Goal: Find specific page/section: Find specific page/section

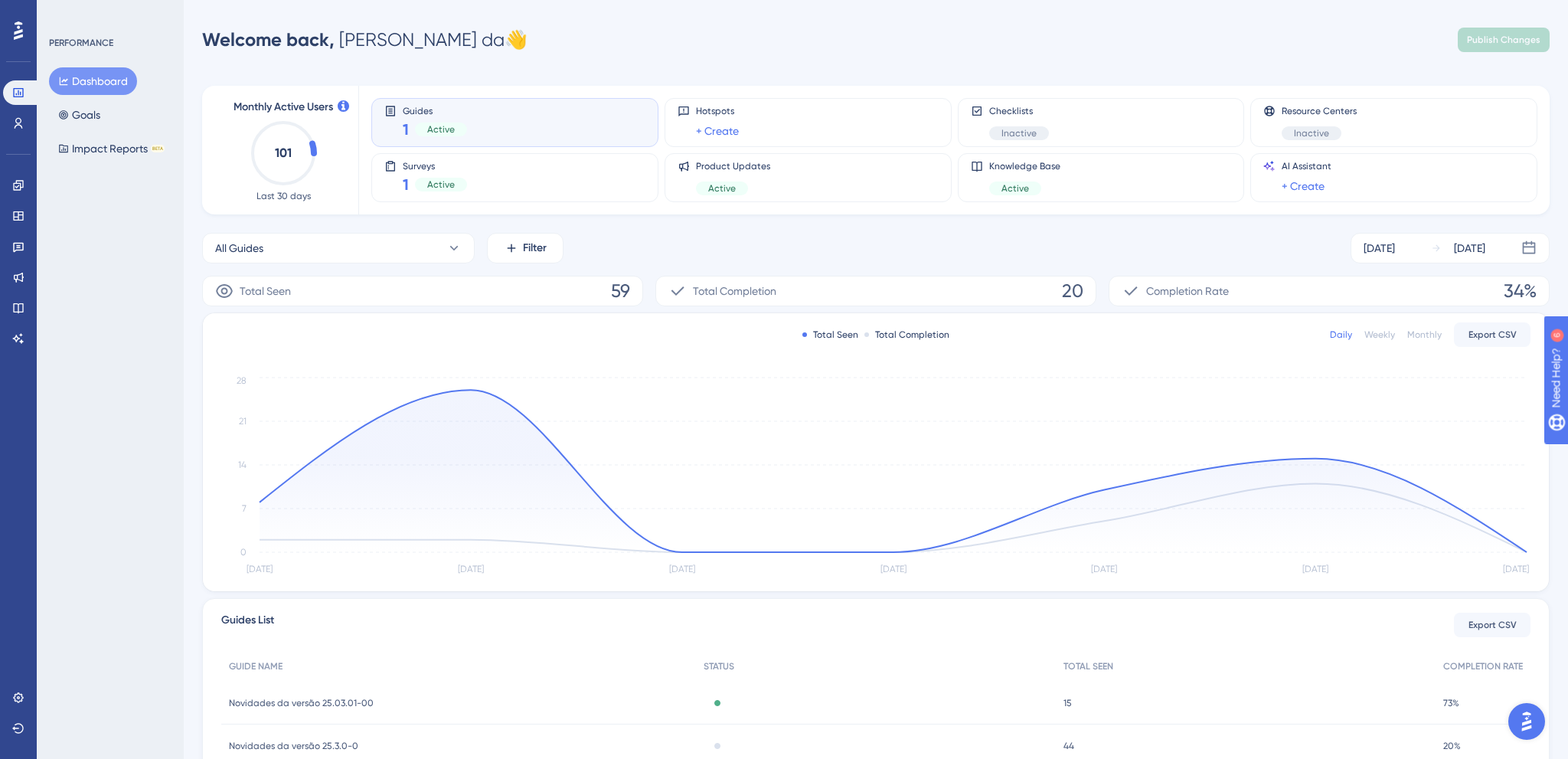
click at [412, 119] on div "1 Active" at bounding box center [435, 129] width 64 height 21
click at [20, 198] on div "Engagement Widgets Feedback Product Updates Knowledge Base AI Assistant" at bounding box center [18, 262] width 31 height 178
click at [20, 186] on icon at bounding box center [19, 186] width 13 height 13
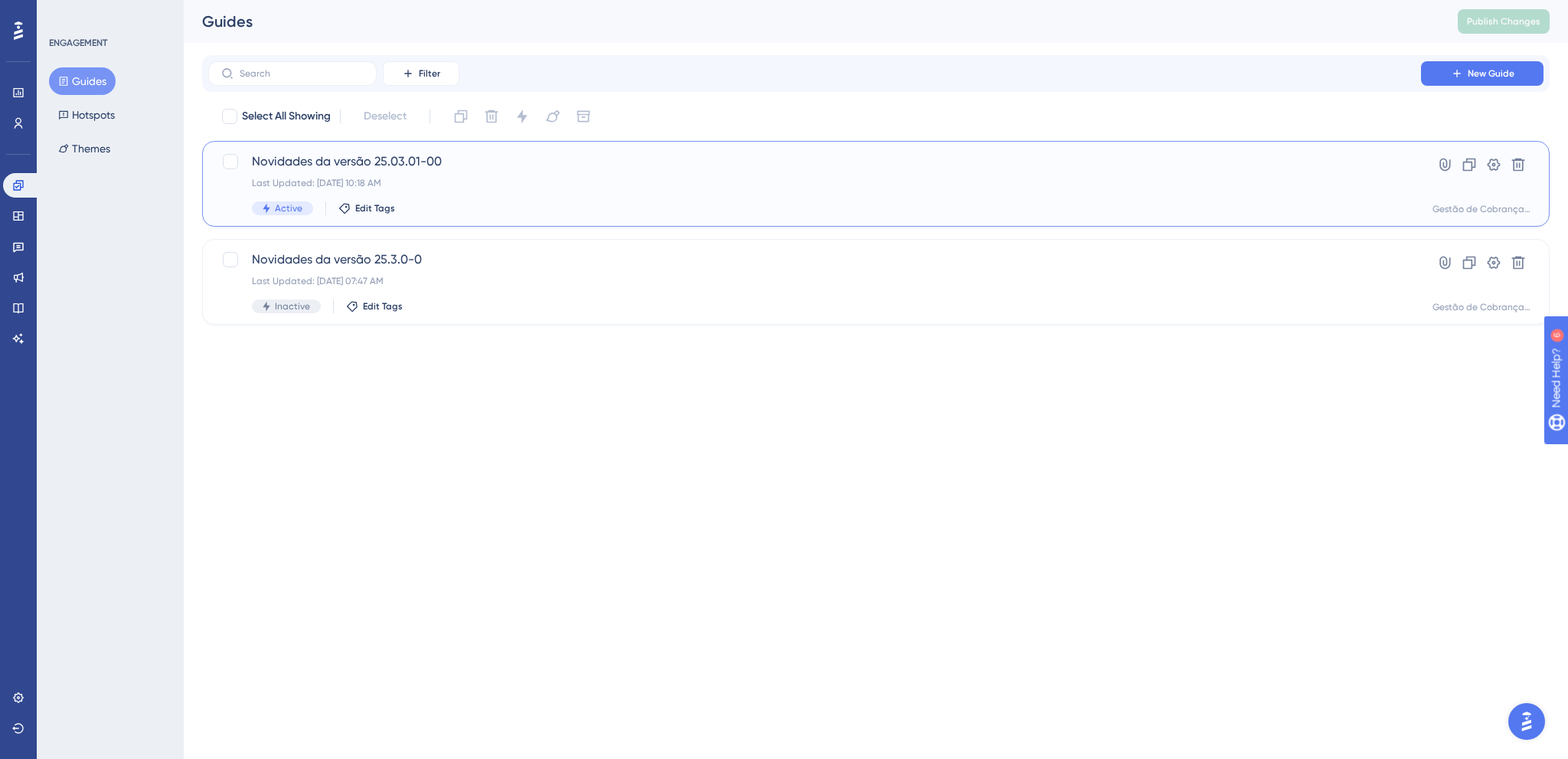
click at [456, 176] on div "Novidades da versão 25.03.01-00 Last Updated: [DATE] 10:18 AM Active Edit Tags" at bounding box center [815, 183] width 1126 height 63
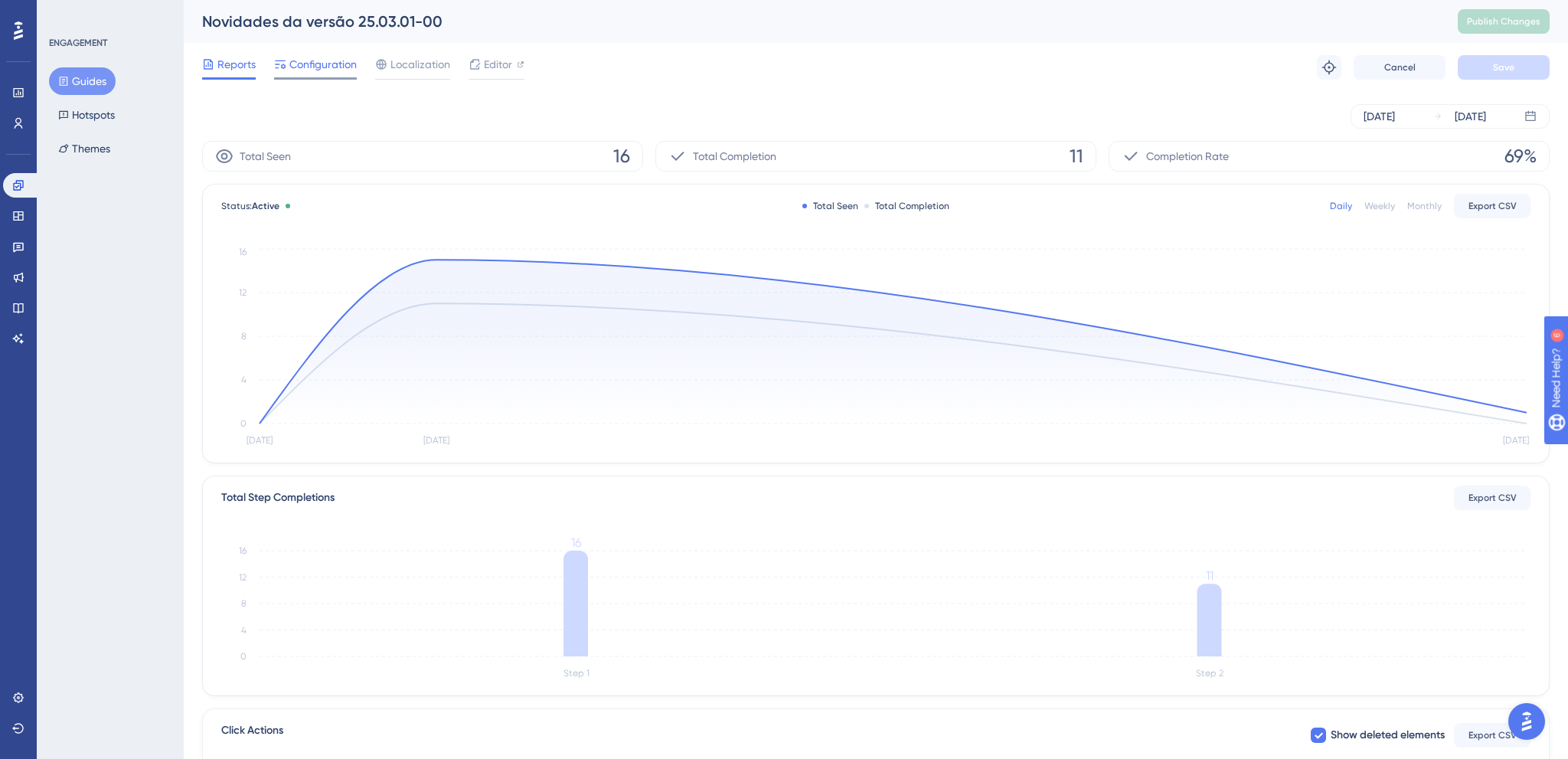
click at [299, 66] on span "Configuration" at bounding box center [323, 64] width 67 height 18
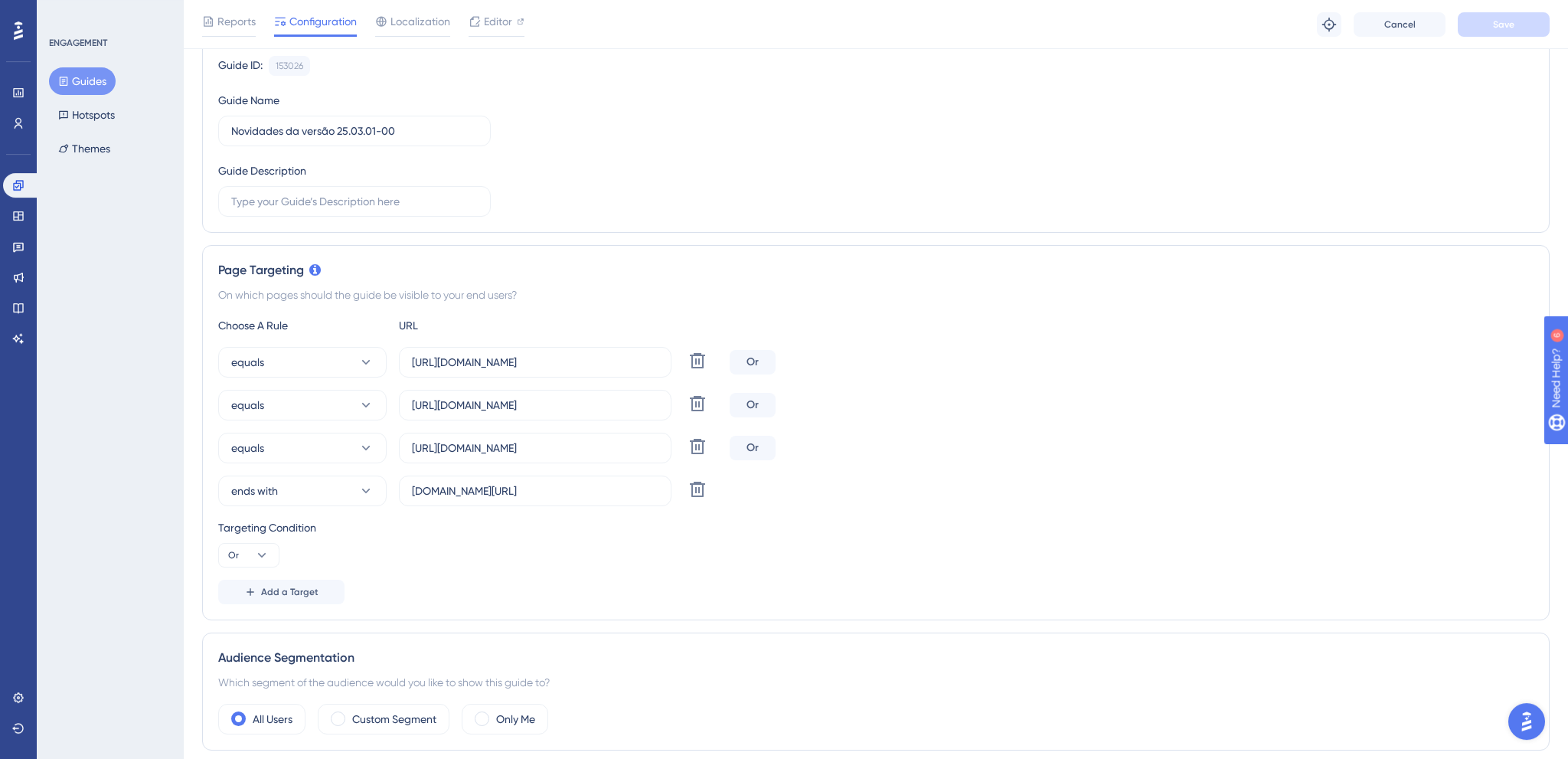
scroll to position [162, 0]
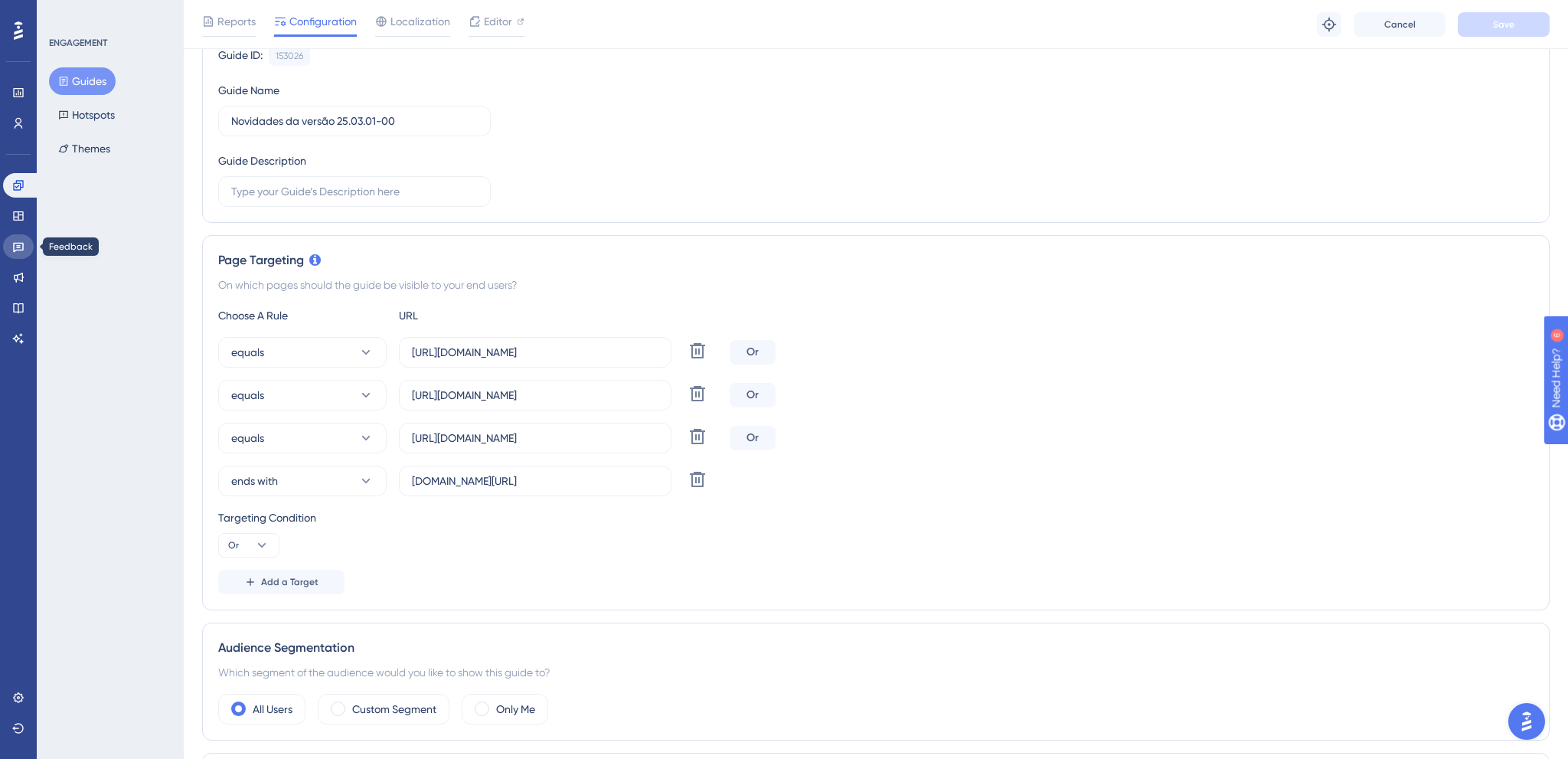
click at [21, 245] on icon at bounding box center [19, 247] width 13 height 13
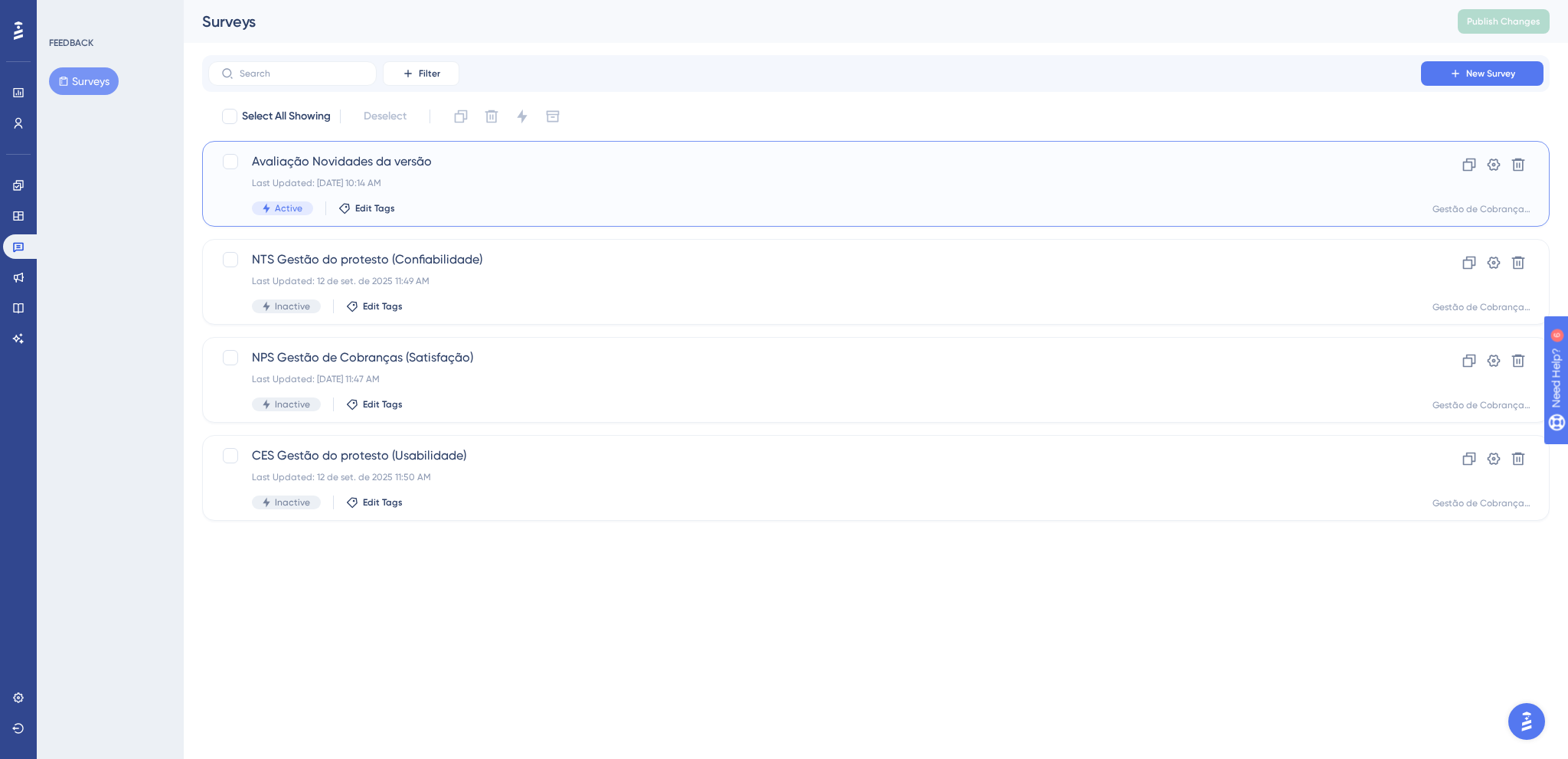
click at [425, 172] on div "Avaliação Novidades da versão Last Updated: [DATE] 10:14 AM Active Edit Tags" at bounding box center [815, 183] width 1126 height 63
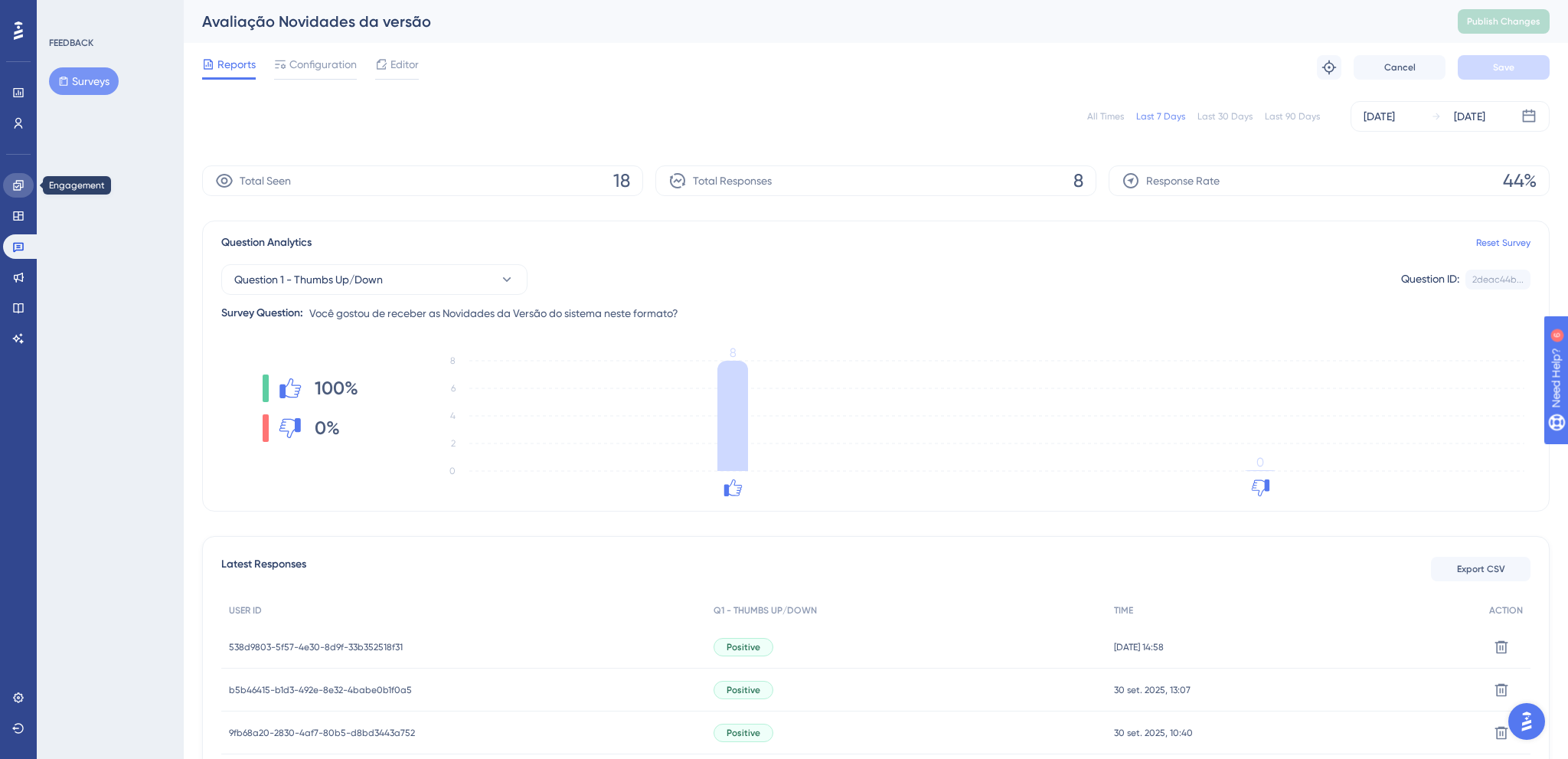
click at [19, 180] on icon at bounding box center [19, 186] width 13 height 13
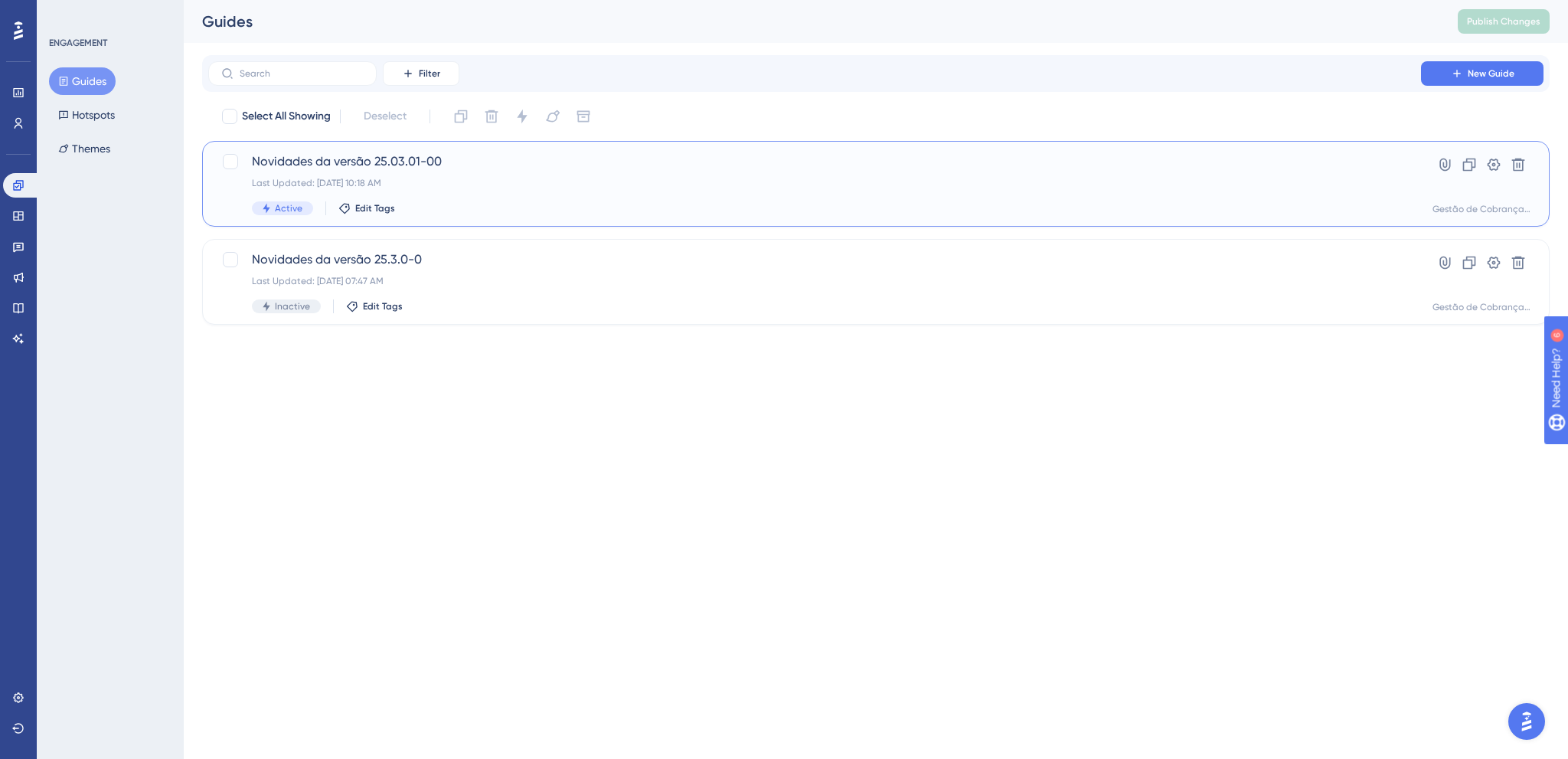
click at [580, 193] on div "Novidades da versão 25.03.01-00 Last Updated: [DATE] 10:18 AM Active Edit Tags" at bounding box center [815, 183] width 1126 height 63
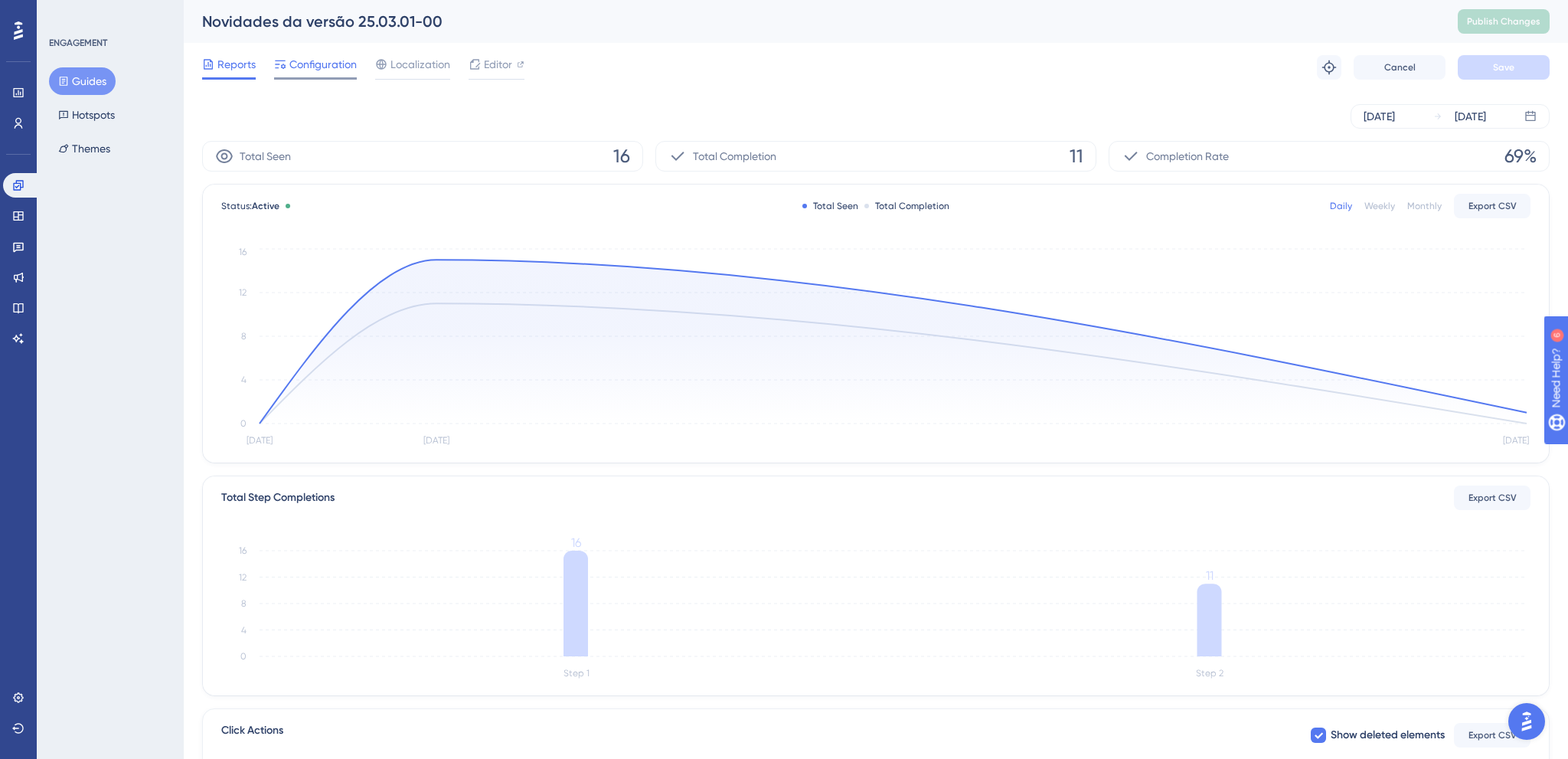
click at [339, 73] on span "Configuration" at bounding box center [323, 64] width 67 height 18
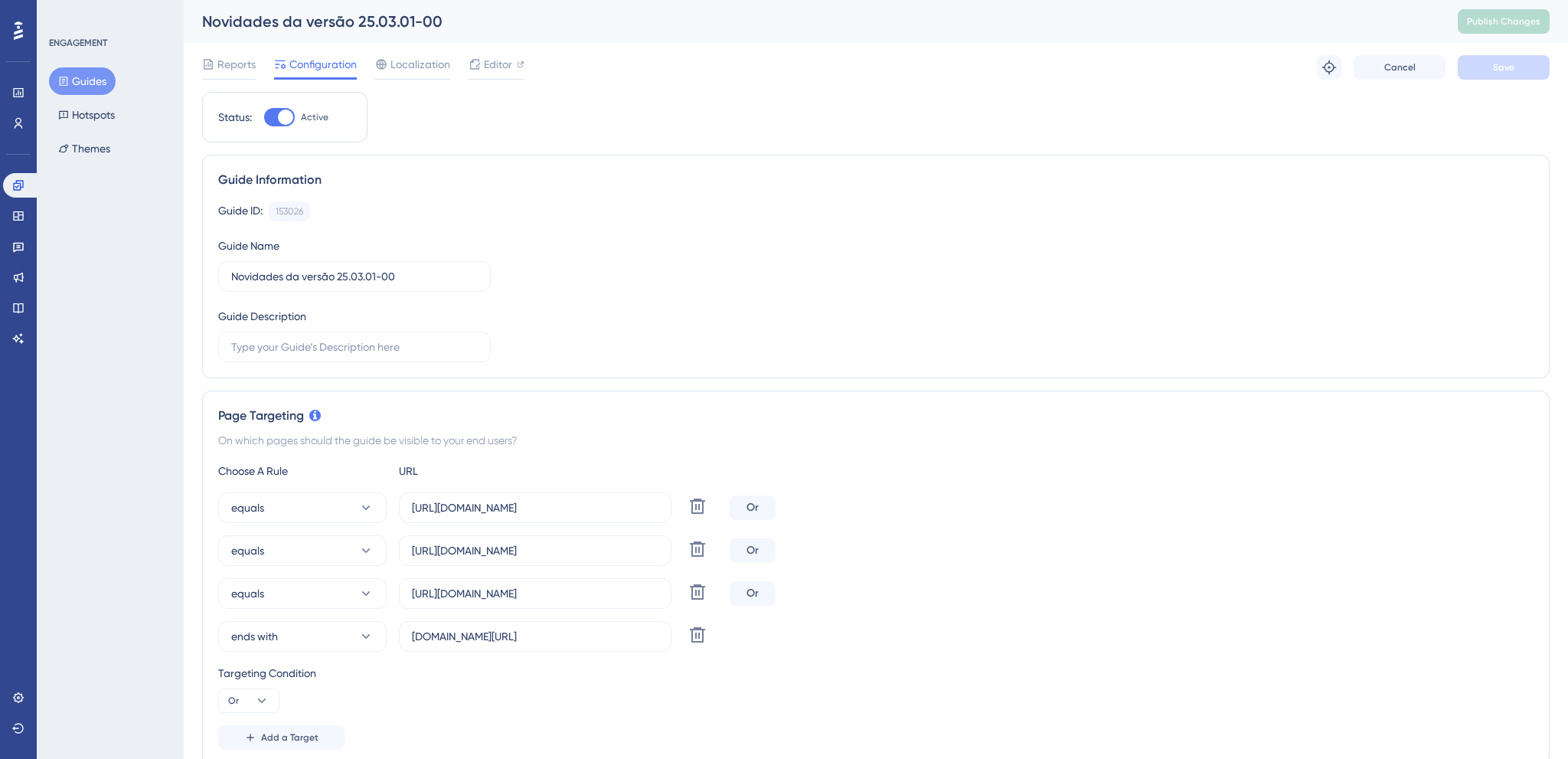
drag, startPoint x: 610, startPoint y: 324, endPoint x: 566, endPoint y: 289, distance: 56.2
click at [610, 323] on div "Guide ID: 153026 Copy Guide Name Novidades da versão 25.03.01-00 Guide Descript…" at bounding box center [876, 281] width 1316 height 161
click at [13, 247] on icon at bounding box center [19, 247] width 13 height 13
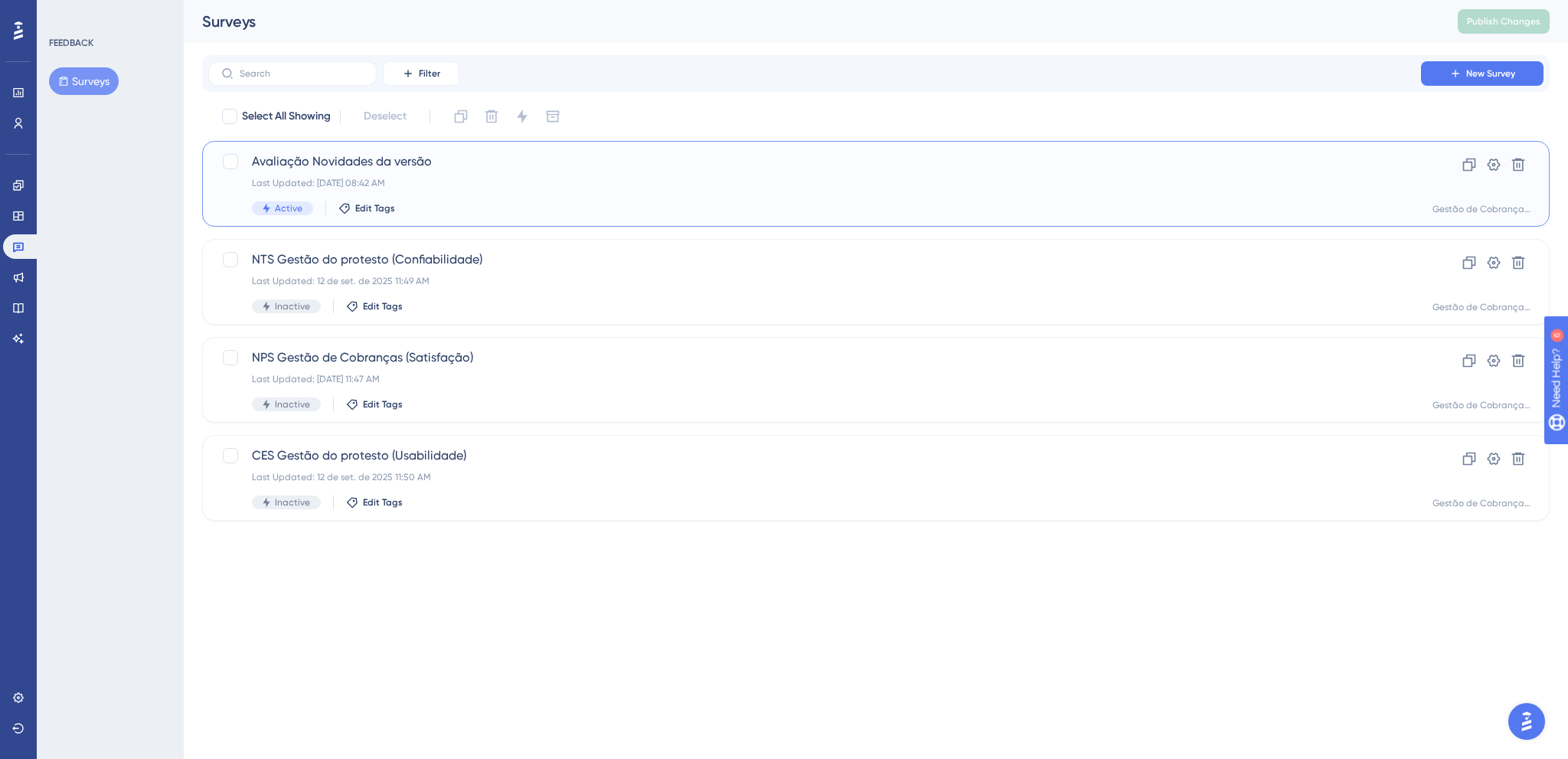
click at [532, 191] on div "Avaliação Novidades da versão Last Updated: 01 de out. de 2025 08:42 AM Active …" at bounding box center [815, 183] width 1126 height 63
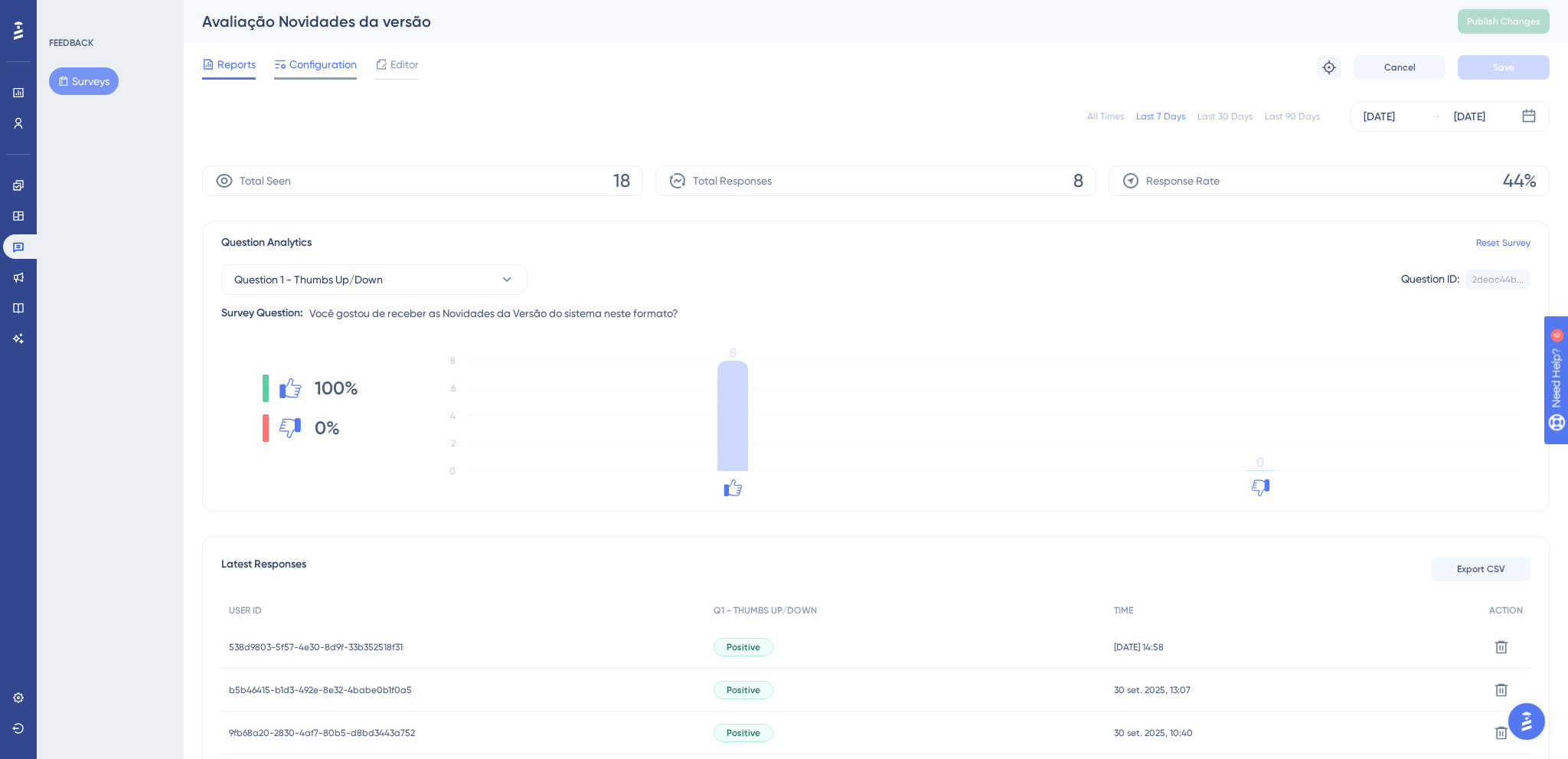
click at [333, 66] on span "Configuration" at bounding box center [323, 64] width 67 height 18
